Goal: Transaction & Acquisition: Purchase product/service

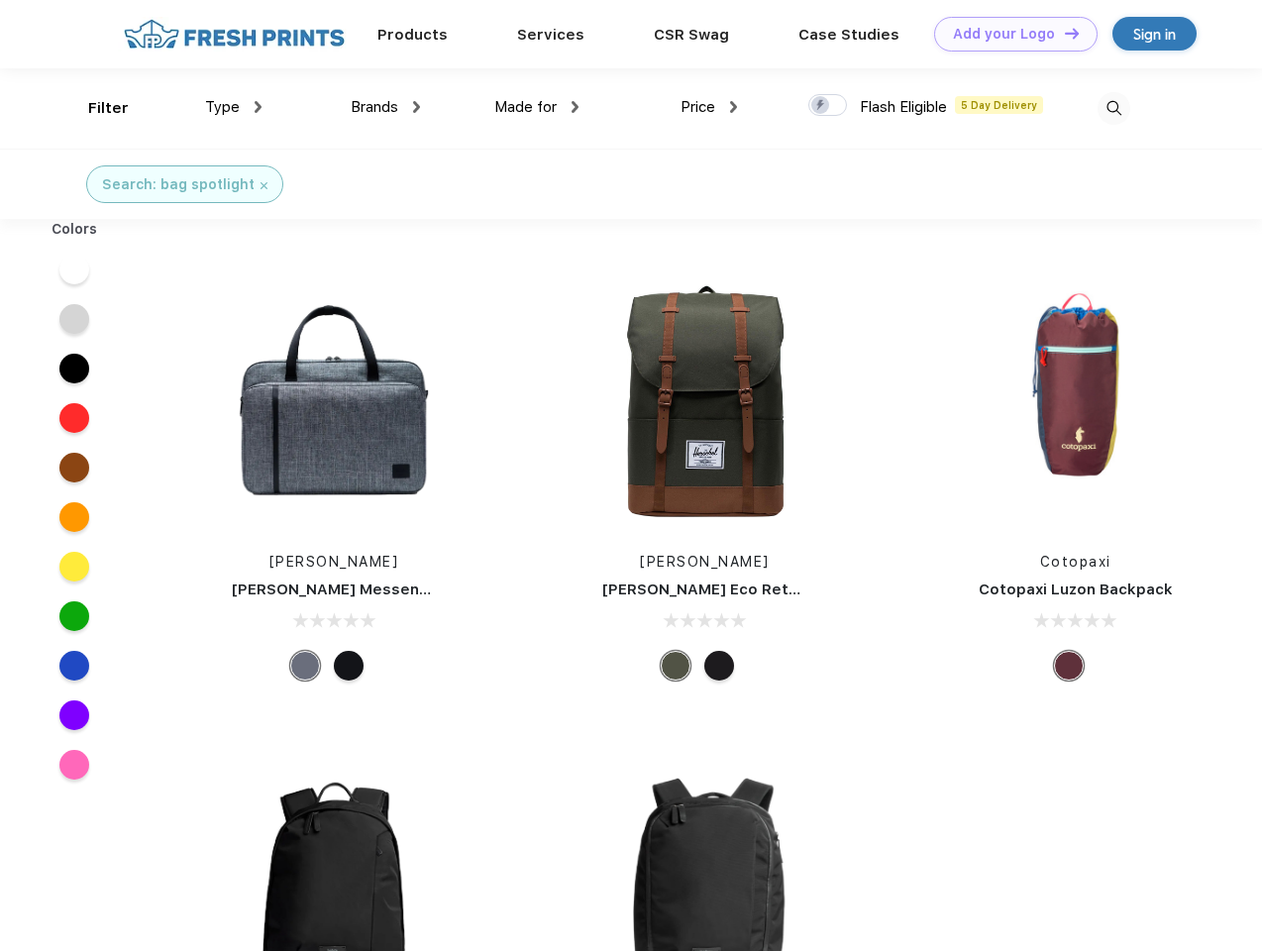
scroll to position [1, 0]
click at [1008, 34] on link "Add your Logo Design Tool" at bounding box center [1015, 34] width 163 height 35
click at [0, 0] on div "Design Tool" at bounding box center [0, 0] width 0 height 0
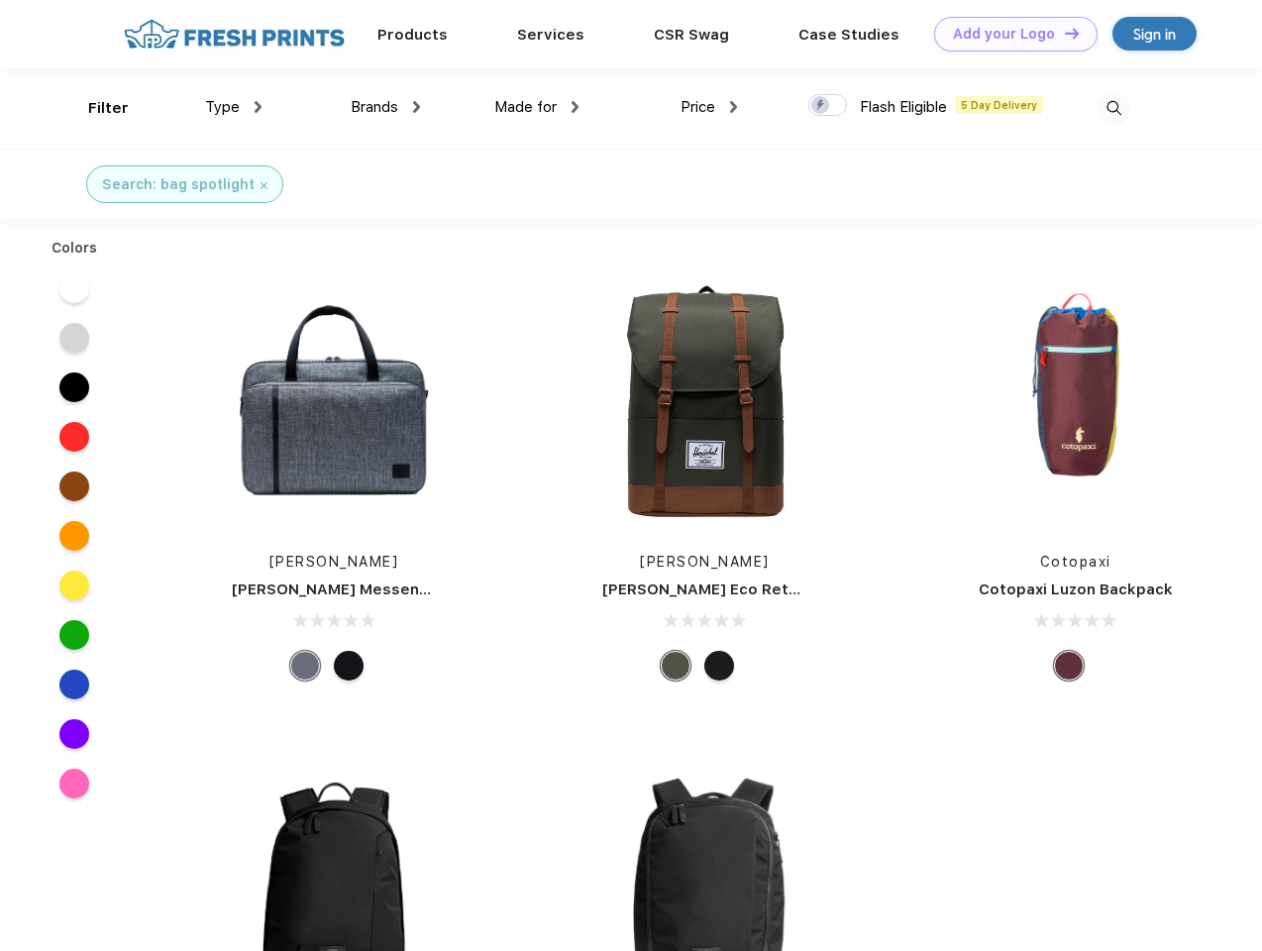
click at [1063, 33] on link "Add your Logo Design Tool" at bounding box center [1015, 34] width 163 height 35
click at [95, 108] on div "Filter" at bounding box center [108, 108] width 41 height 23
click at [234, 107] on span "Type" at bounding box center [222, 107] width 35 height 18
click at [385, 107] on span "Brands" at bounding box center [375, 107] width 48 height 18
click at [537, 107] on span "Made for" at bounding box center [525, 107] width 62 height 18
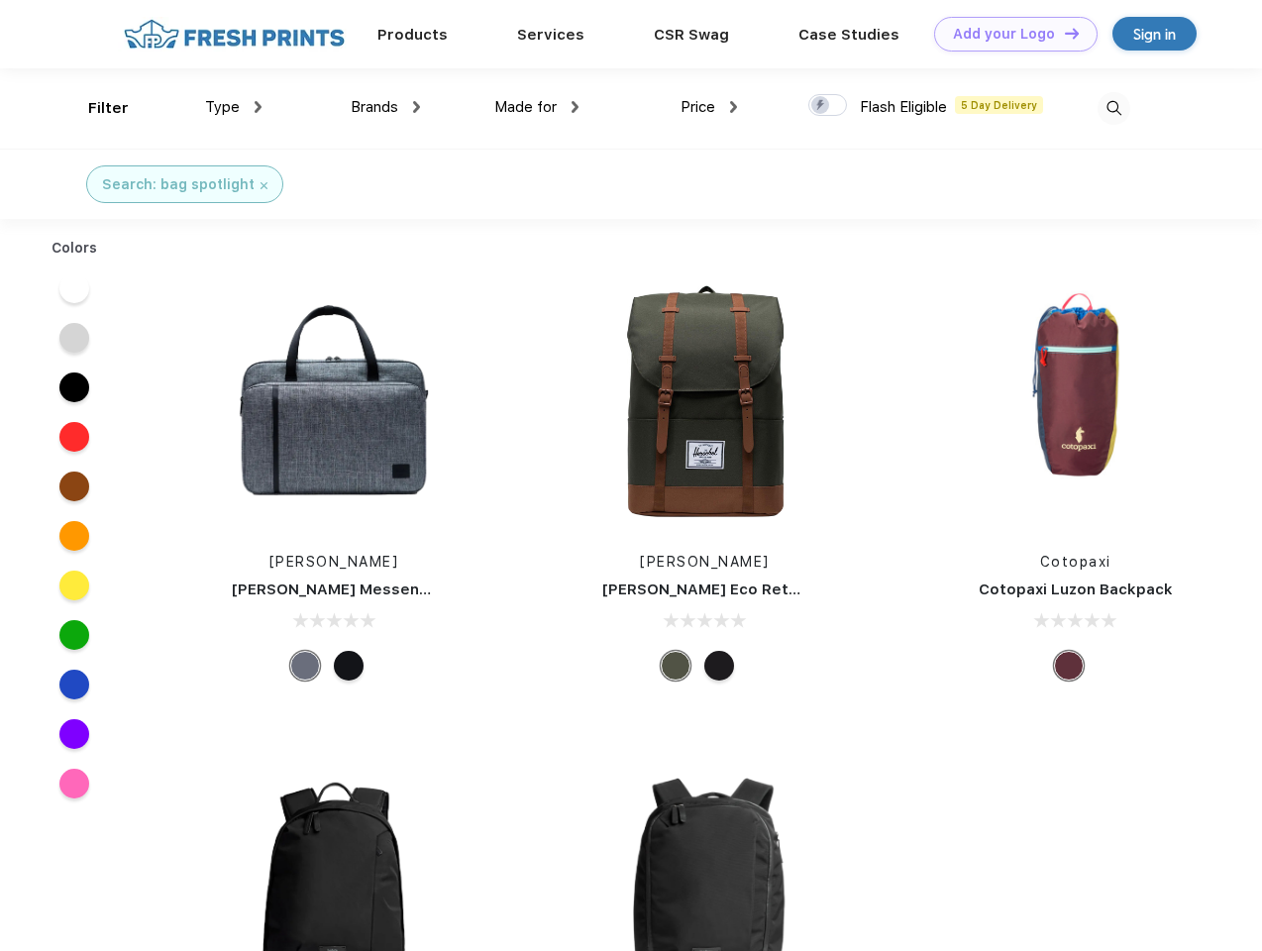
click at [709, 107] on span "Price" at bounding box center [698, 107] width 35 height 18
click at [828, 106] on div at bounding box center [827, 105] width 39 height 22
click at [821, 106] on input "checkbox" at bounding box center [814, 99] width 13 height 13
click at [1113, 108] on img at bounding box center [1114, 108] width 33 height 33
